Goal: Task Accomplishment & Management: Use online tool/utility

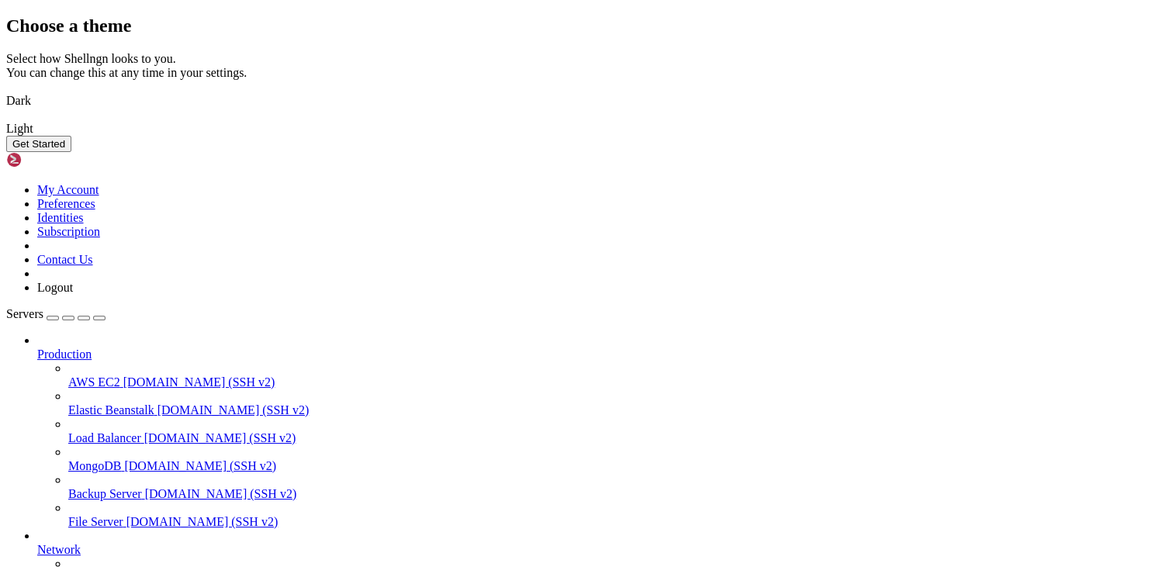
click at [6, 91] on img at bounding box center [6, 91] width 0 height 0
click at [71, 152] on button "Get Started" at bounding box center [38, 144] width 65 height 16
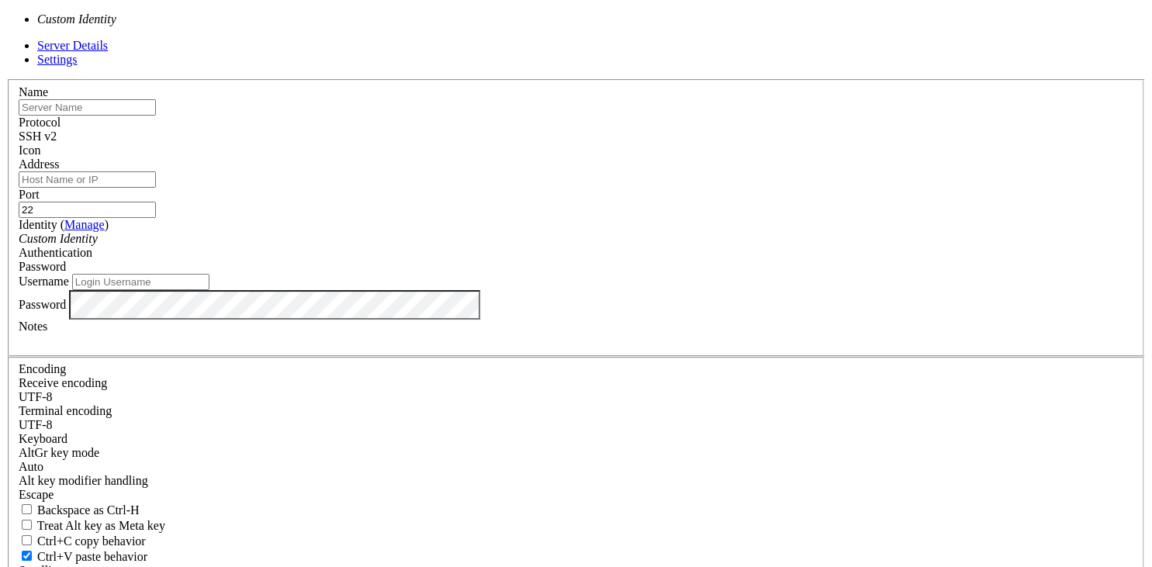
click at [589, 246] on div "Custom Identity" at bounding box center [576, 239] width 1115 height 14
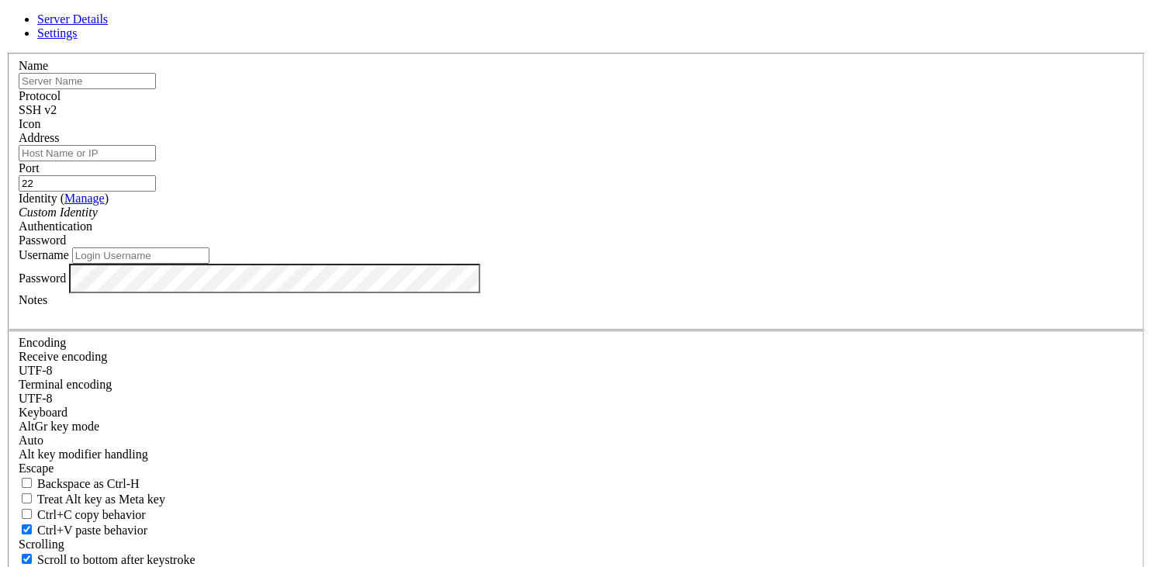
click at [589, 220] on div "Custom Identity" at bounding box center [576, 213] width 1115 height 14
click at [777, 248] on div "Password" at bounding box center [576, 241] width 1115 height 14
click at [706, 117] on div "SSH v2" at bounding box center [576, 110] width 1115 height 14
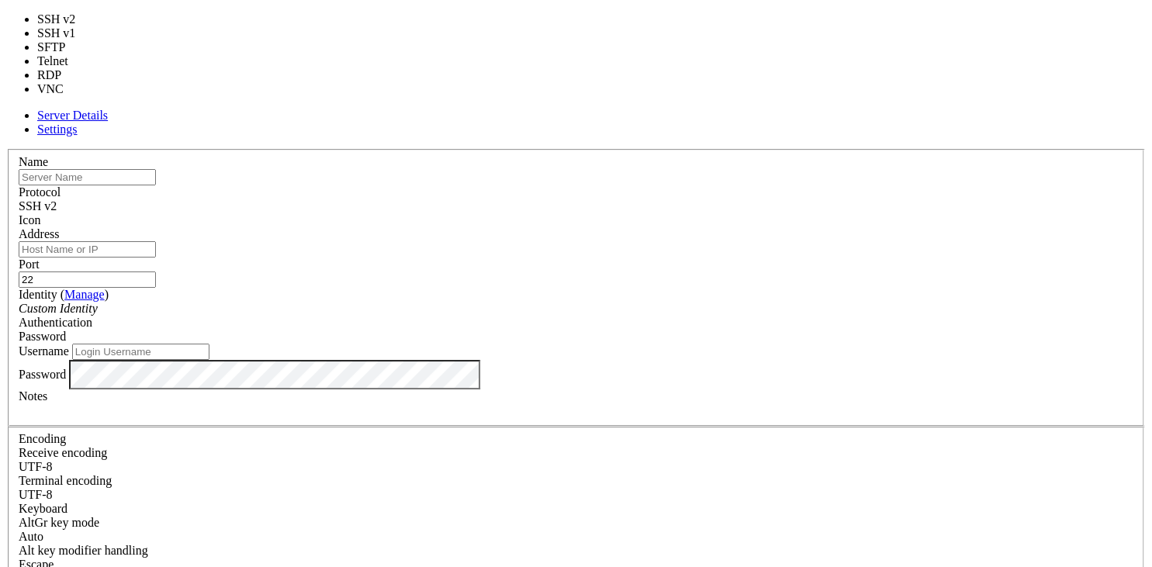
click at [706, 199] on div "SSH v2" at bounding box center [576, 206] width 1115 height 14
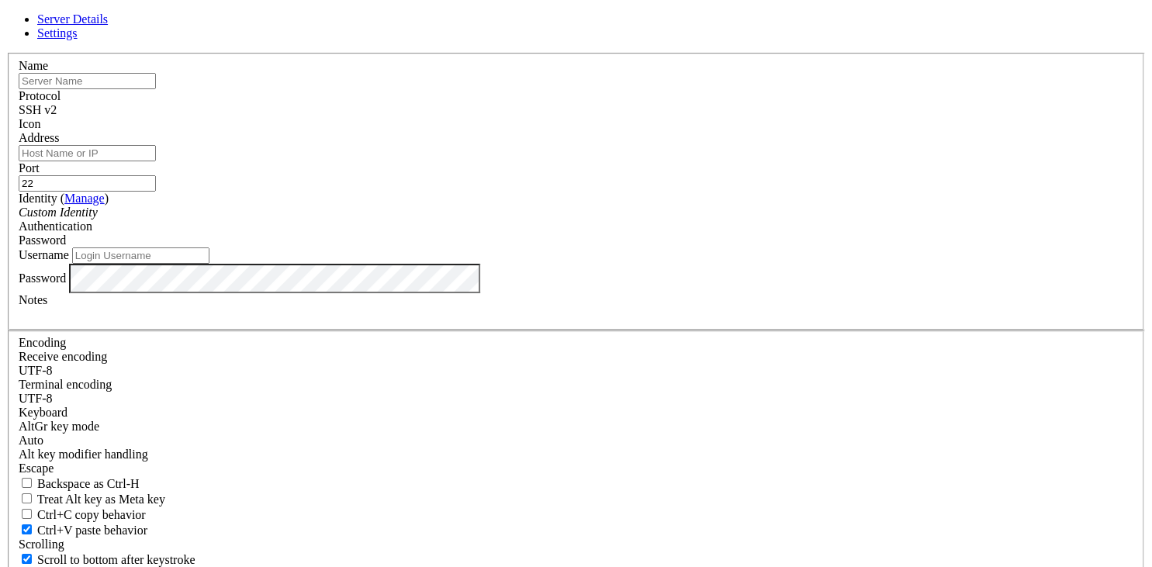
click at [770, 131] on div at bounding box center [576, 131] width 1115 height 0
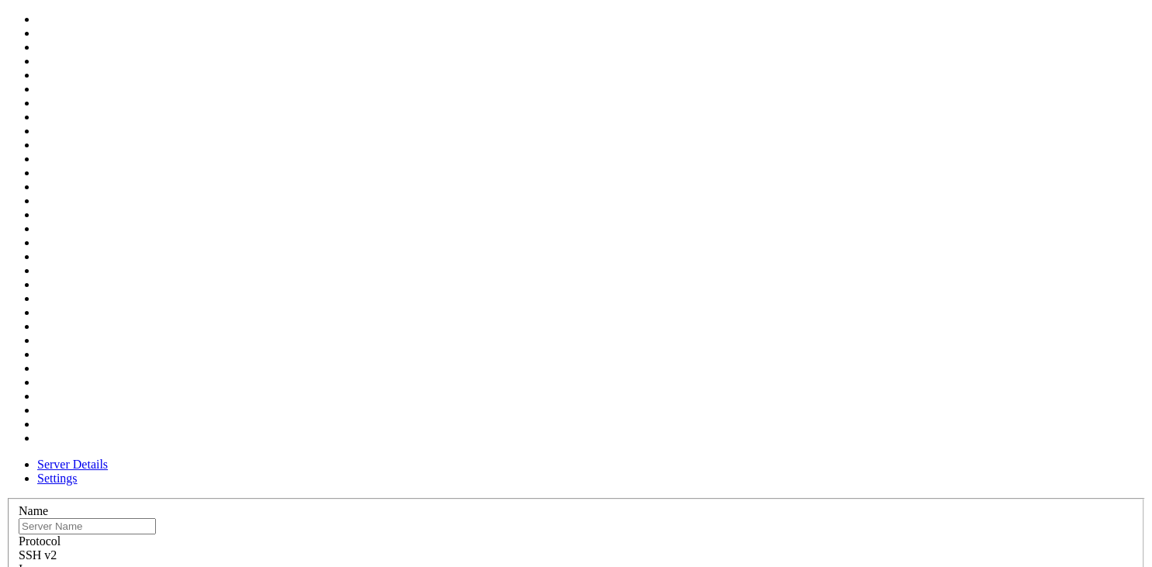
click at [770, 566] on div at bounding box center [576, 576] width 1115 height 0
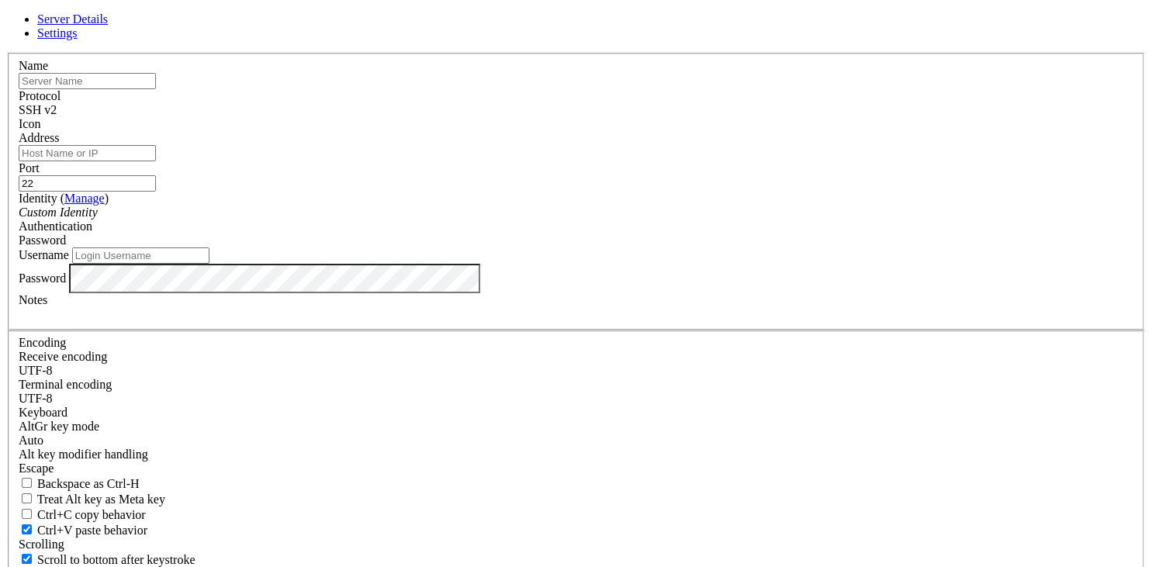
click at [167, 89] on div "Server Details Settings Name Protocol SSH v2 Icon" at bounding box center [576, 332] width 1140 height 641
click at [178, 91] on div "Server Details Settings Name Protocol SSH v2 Icon" at bounding box center [576, 332] width 1140 height 641
click at [182, 95] on div "Server Details Settings Name Protocol SSH v2 Icon" at bounding box center [576, 332] width 1140 height 641
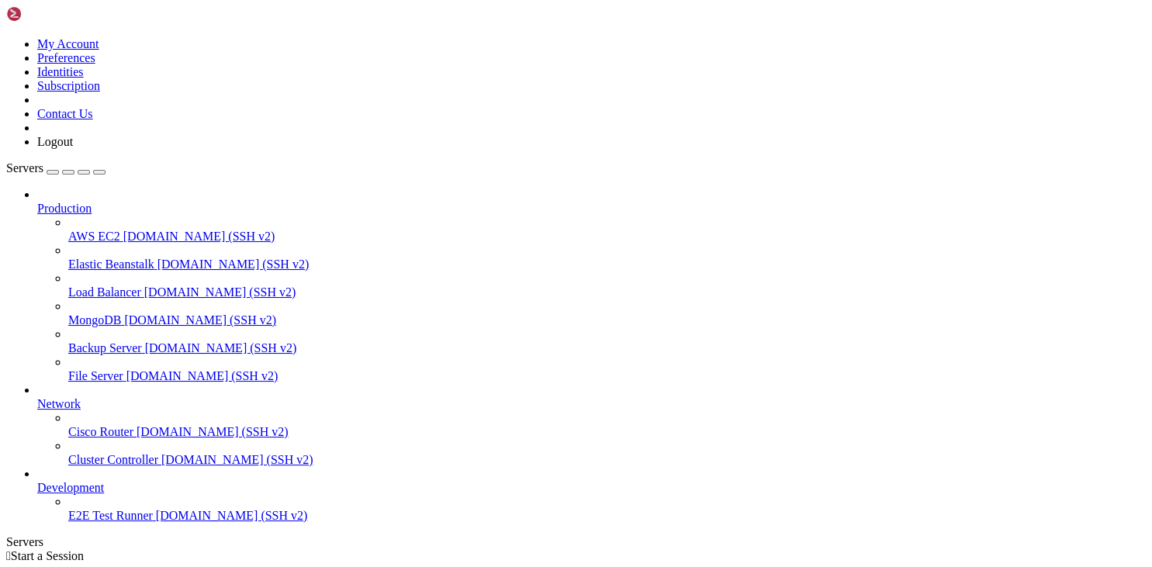
click at [37, 202] on icon at bounding box center [37, 202] width 0 height 0
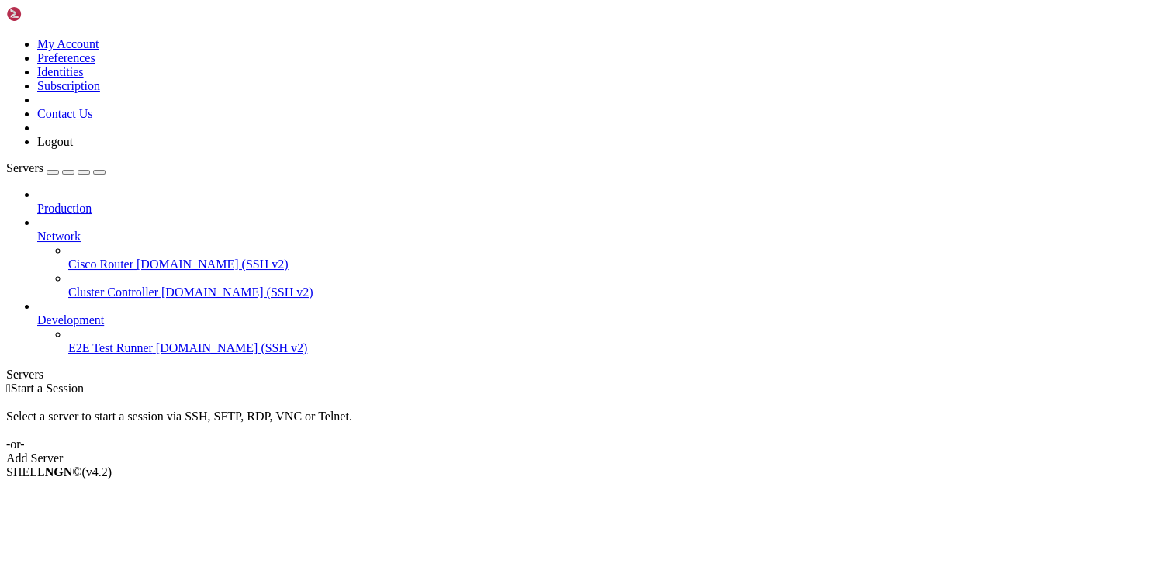
click at [37, 202] on icon at bounding box center [37, 202] width 0 height 0
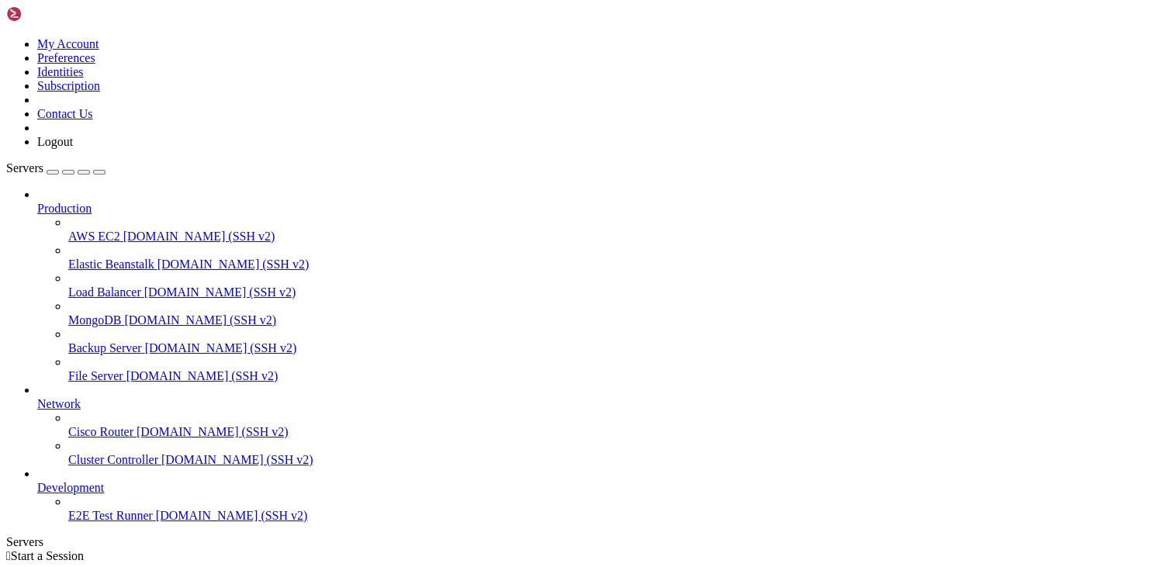
scroll to position [10, 0]
drag, startPoint x: 193, startPoint y: 67, endPoint x: 195, endPoint y: 57, distance: 10.2
click at [221, 72] on div "My Account Preferences Identities Subscription Contact Us Logout Servers Produc…" at bounding box center [576, 319] width 1140 height 627
drag, startPoint x: 194, startPoint y: 56, endPoint x: 324, endPoint y: 58, distance: 130.4
click at [7, 549] on div at bounding box center [6, 549] width 1 height 0
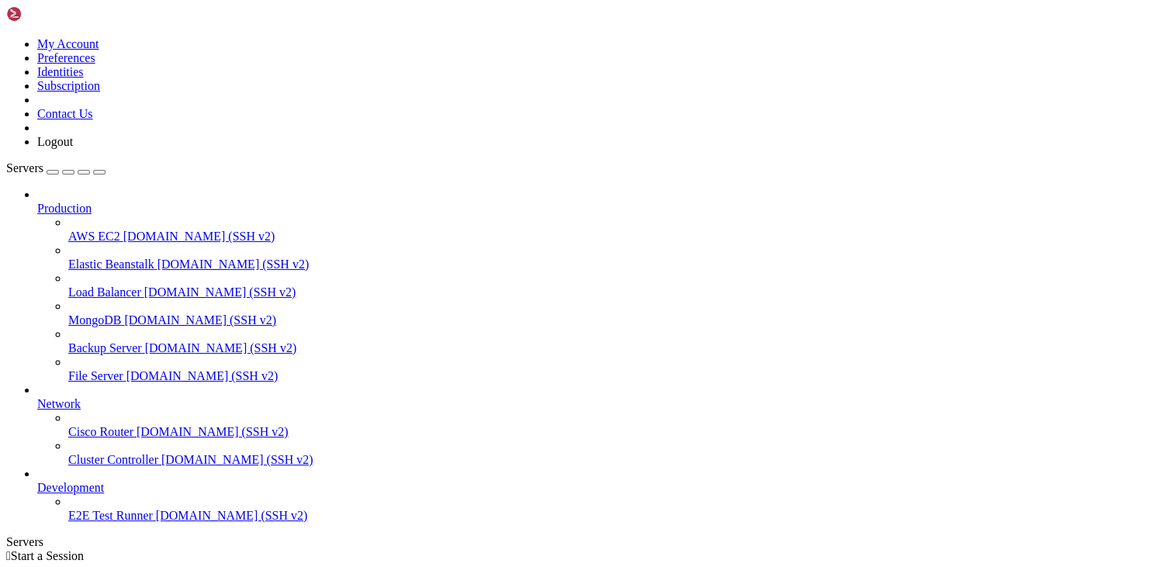
scroll to position [17, 0]
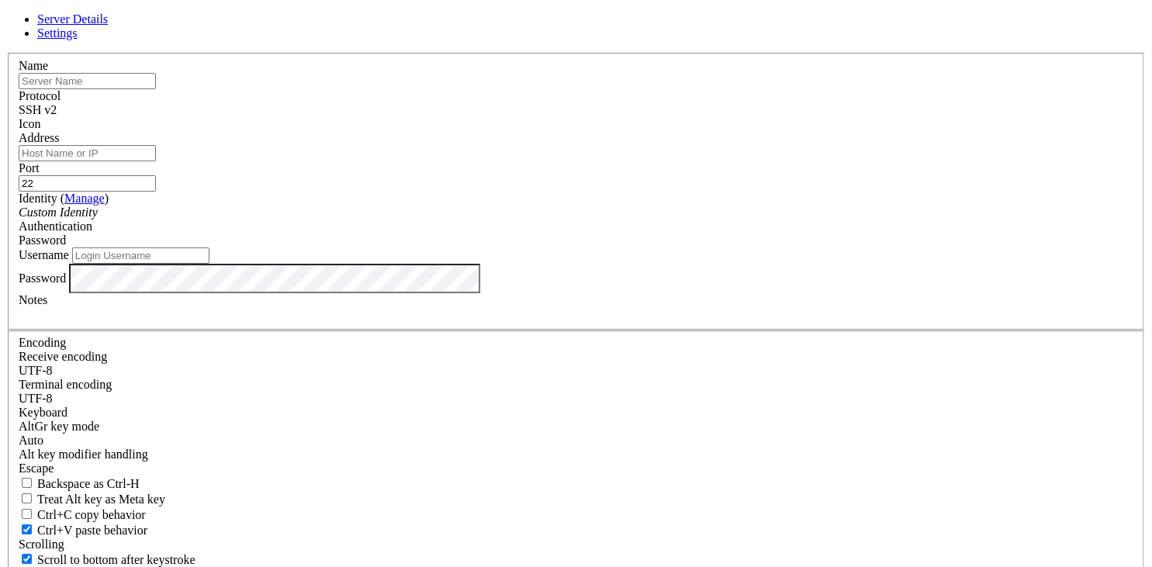
click at [156, 89] on input "text" at bounding box center [87, 81] width 137 height 16
type input "htb"
click at [156, 161] on input "Address" at bounding box center [87, 153] width 137 height 16
type input "[TECHNICAL_ID]"
click at [209, 264] on input "Username" at bounding box center [140, 256] width 137 height 16
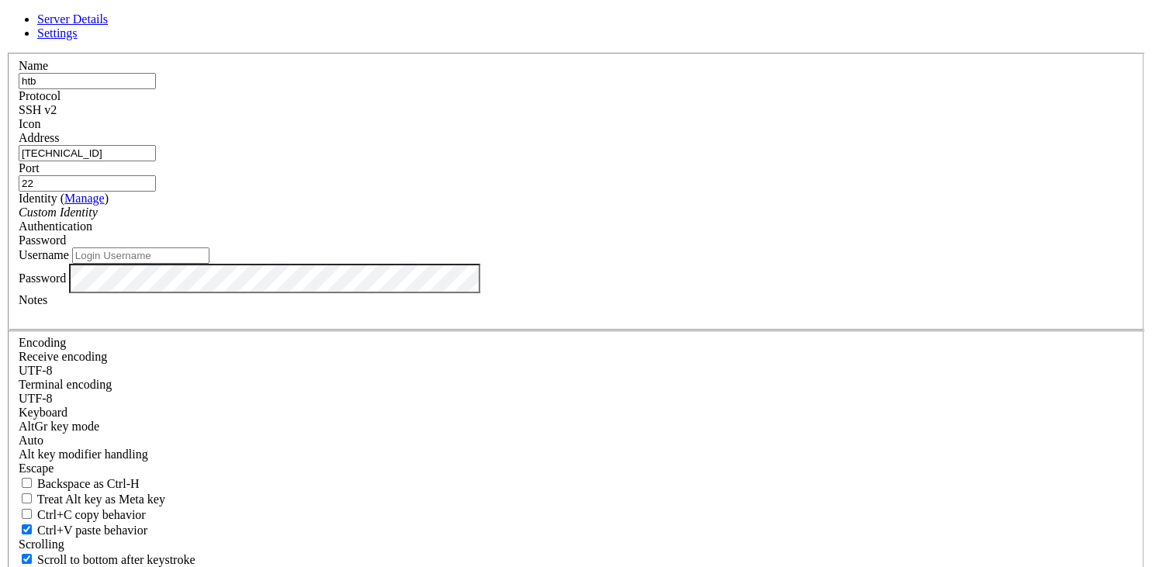
click at [209, 264] on input "Username" at bounding box center [140, 256] width 137 height 16
paste input "htb-student"
type input "htb-student"
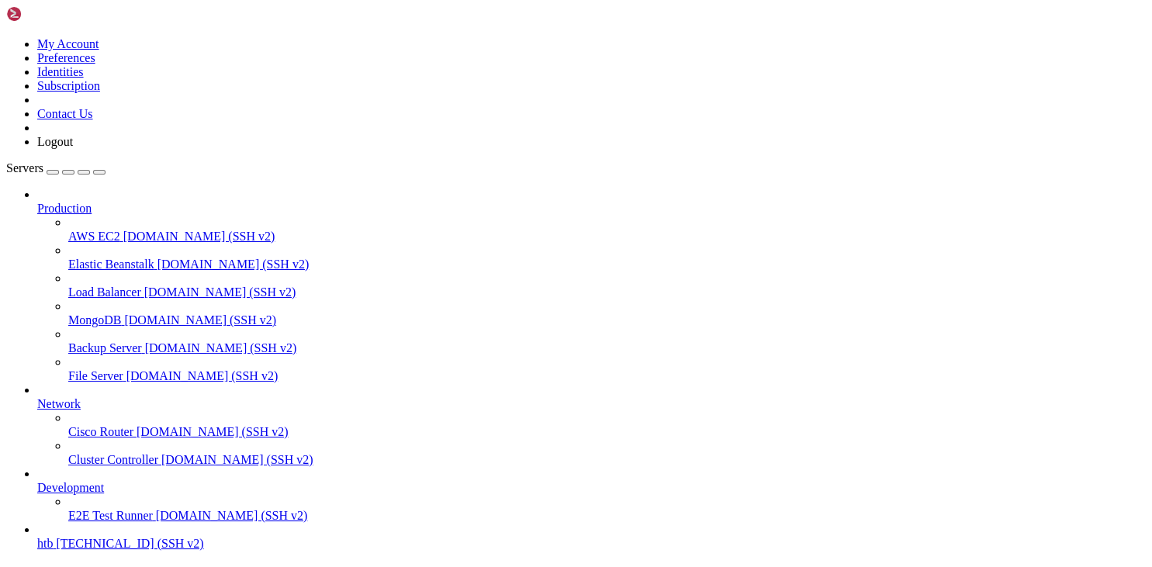
scroll to position [58, 0]
click at [116, 537] on span "[TECHNICAL_ID] (SSH v2)" at bounding box center [129, 543] width 147 height 13
click at [73, 537] on link "htb [TECHNICAL_ID] (SSH v2)" at bounding box center [591, 544] width 1109 height 14
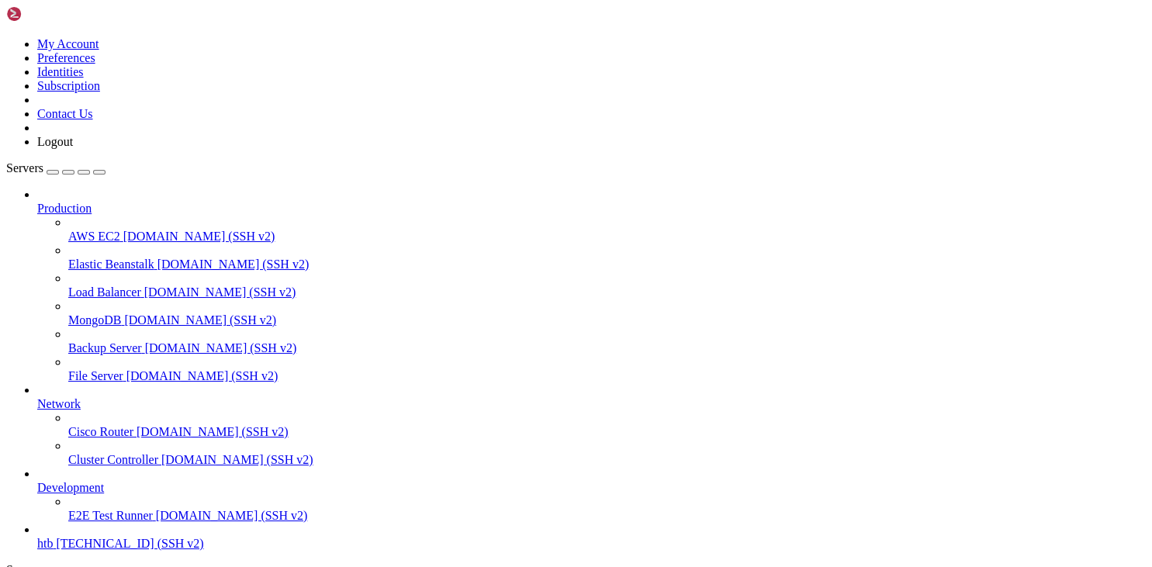
click at [152, 230] on span "[DOMAIN_NAME] (SSH v2)" at bounding box center [199, 236] width 152 height 13
drag, startPoint x: 715, startPoint y: 205, endPoint x: 389, endPoint y: 138, distance: 332.6
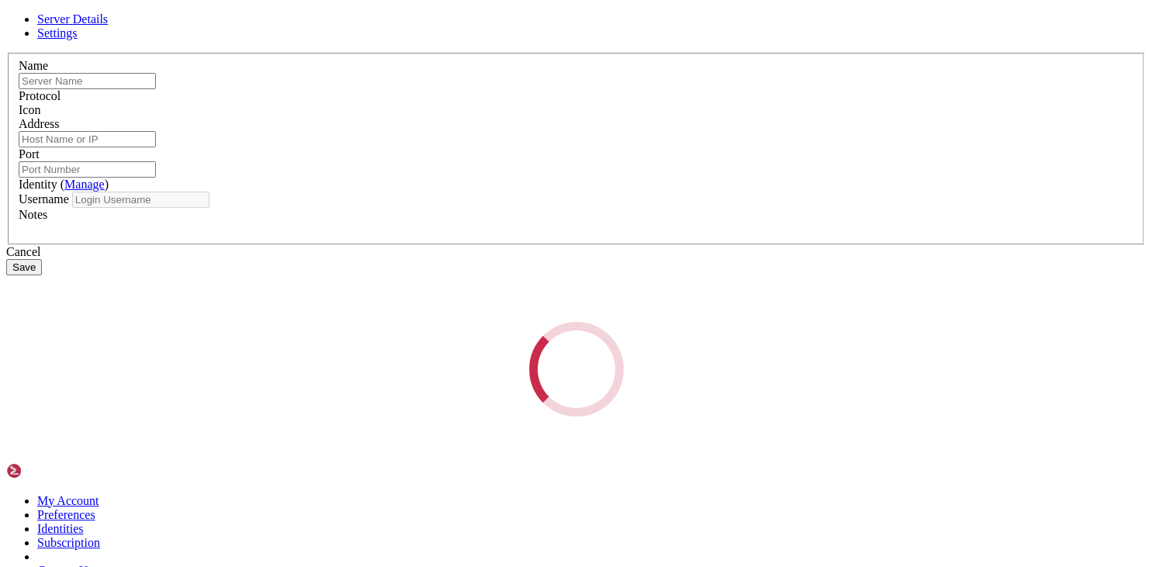
type input "htb"
type input "[TECHNICAL_ID]"
type input "22"
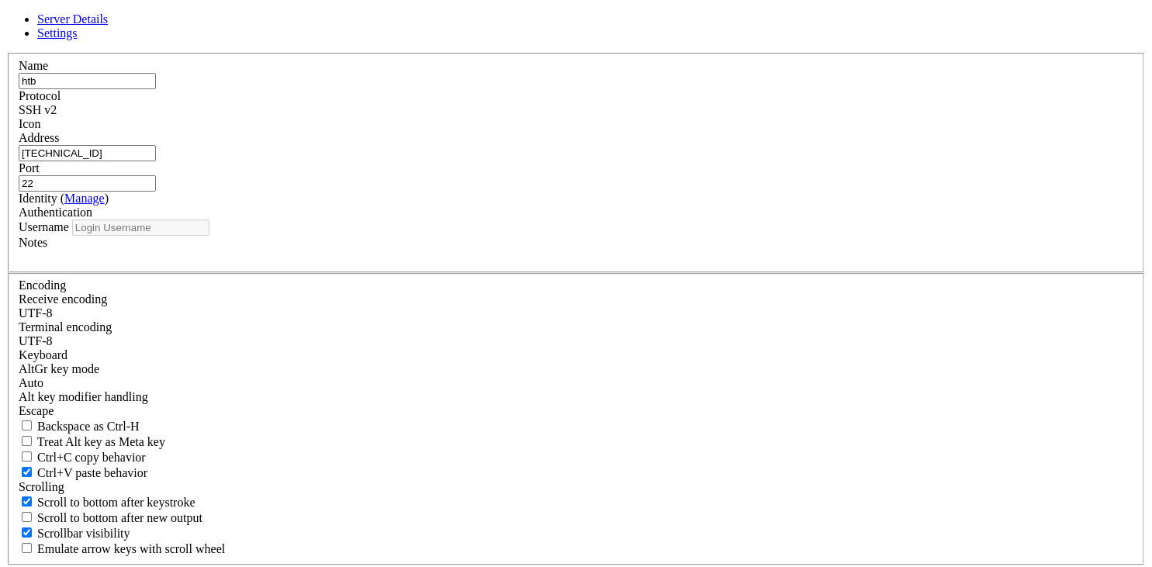
type input "htb-student"
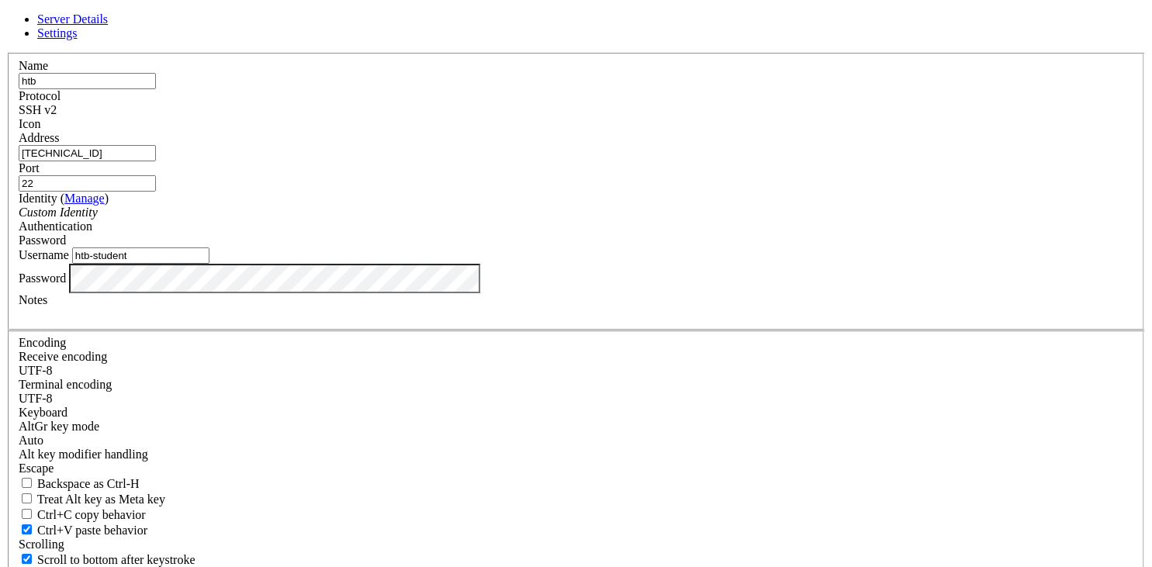
click at [156, 192] on input "22" at bounding box center [87, 183] width 137 height 16
click at [581, 220] on div "Custom Identity" at bounding box center [576, 213] width 1115 height 14
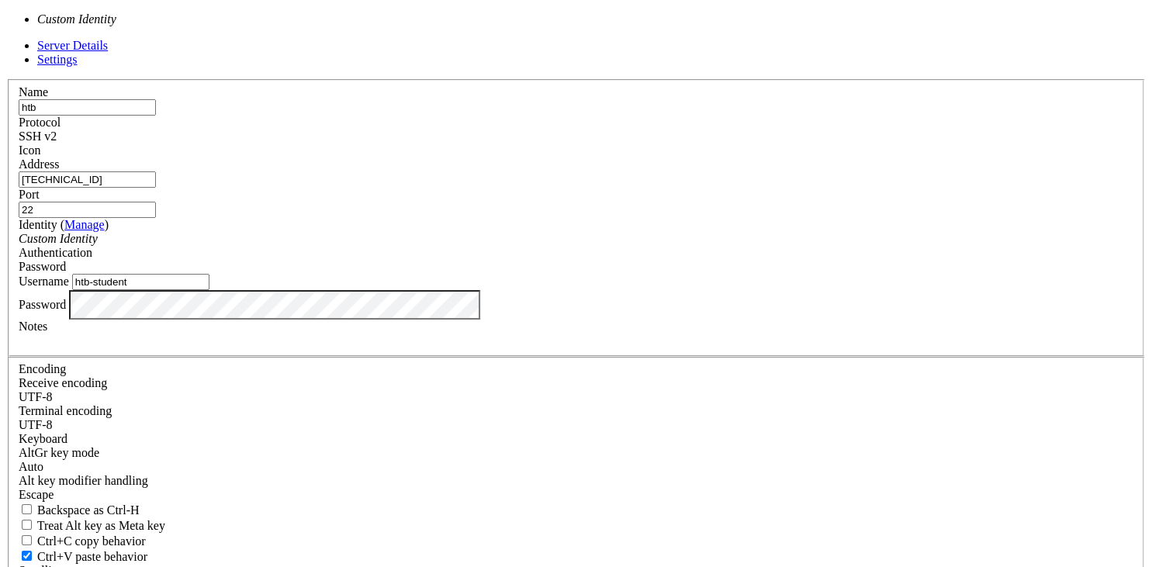
click at [581, 246] on div "Custom Identity" at bounding box center [576, 239] width 1115 height 14
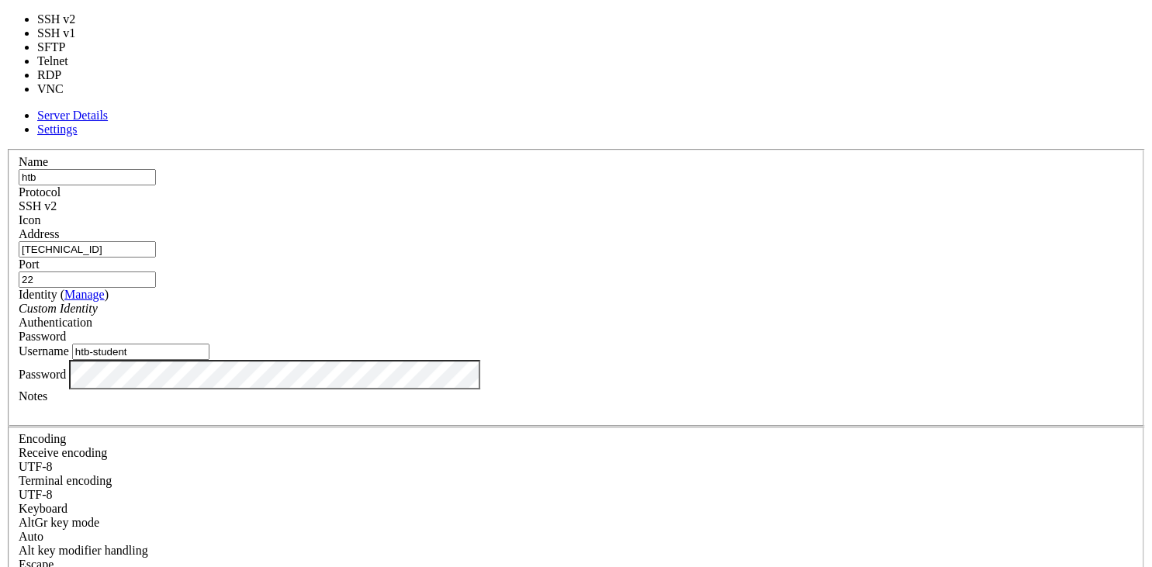
click at [57, 199] on span at bounding box center [57, 205] width 0 height 13
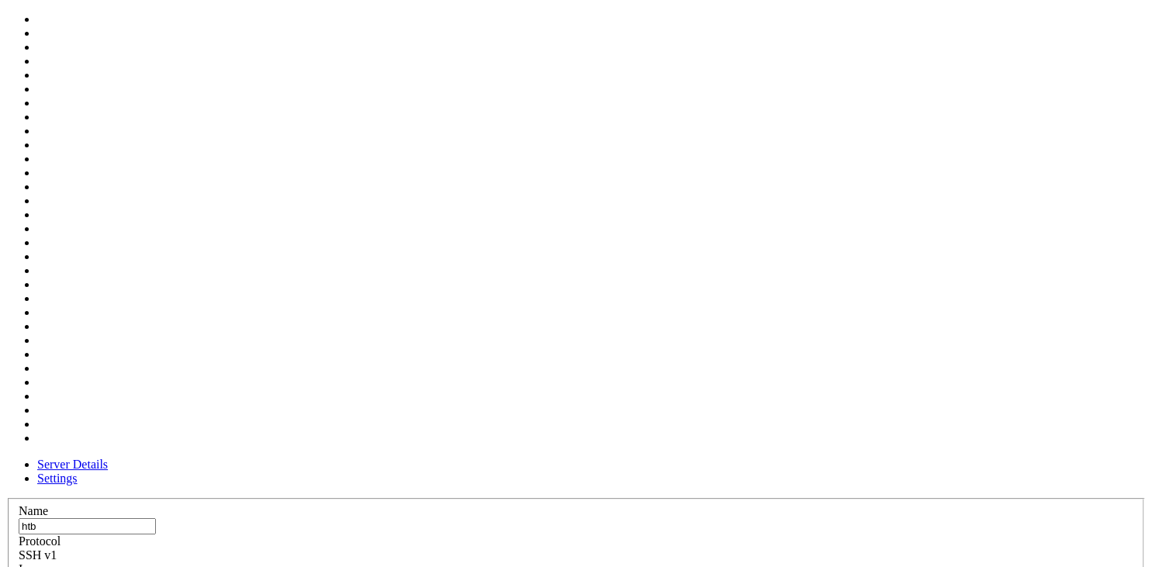
click at [759, 566] on div at bounding box center [576, 576] width 1115 height 0
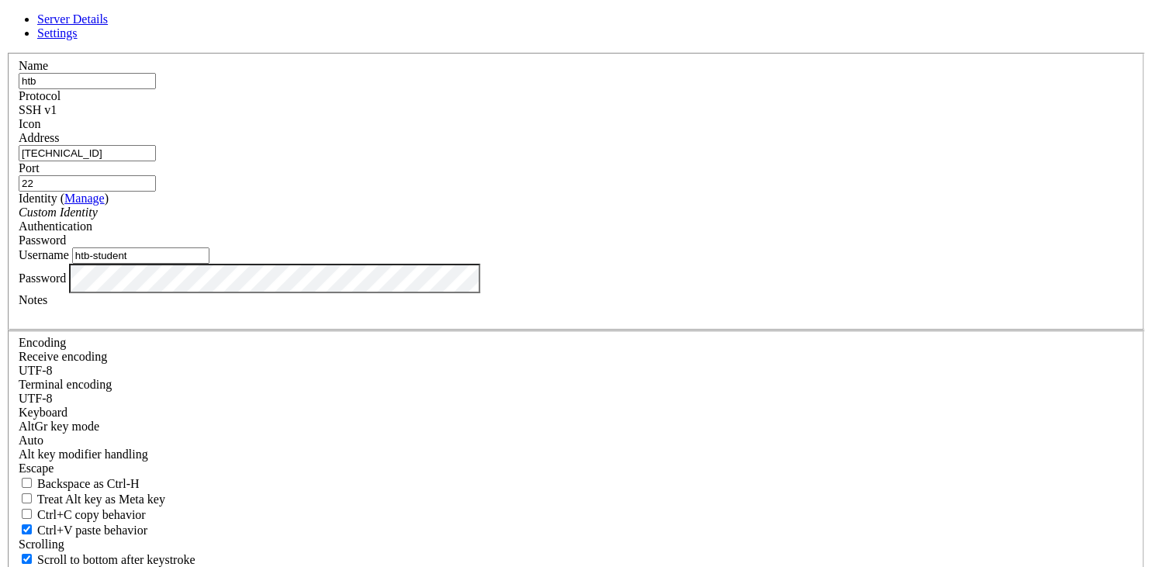
click at [759, 131] on div at bounding box center [576, 131] width 1115 height 0
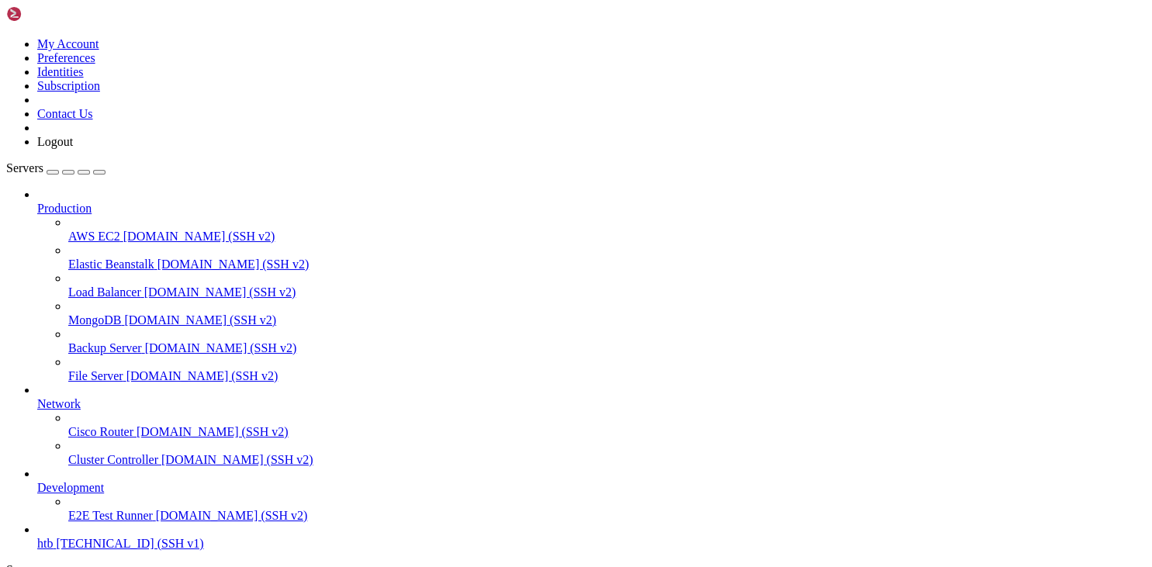
click at [53, 537] on span "htb" at bounding box center [45, 543] width 16 height 13
